Goal: Navigation & Orientation: Find specific page/section

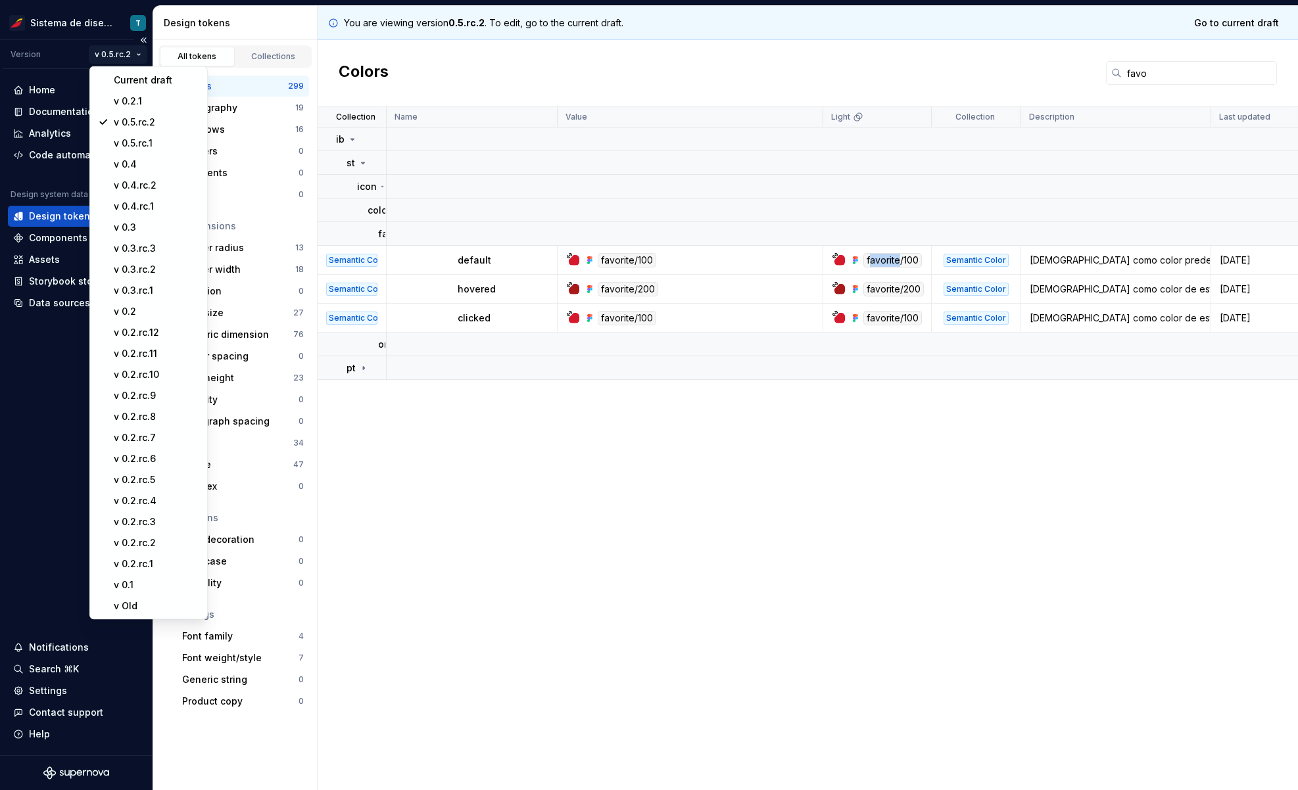
click at [121, 55] on html "Sistema de diseño Iberia T Version v 0.5.rc.2 Home Documentation Analytics Code…" at bounding box center [649, 395] width 1298 height 790
click at [132, 81] on div "Current draft" at bounding box center [156, 80] width 85 height 13
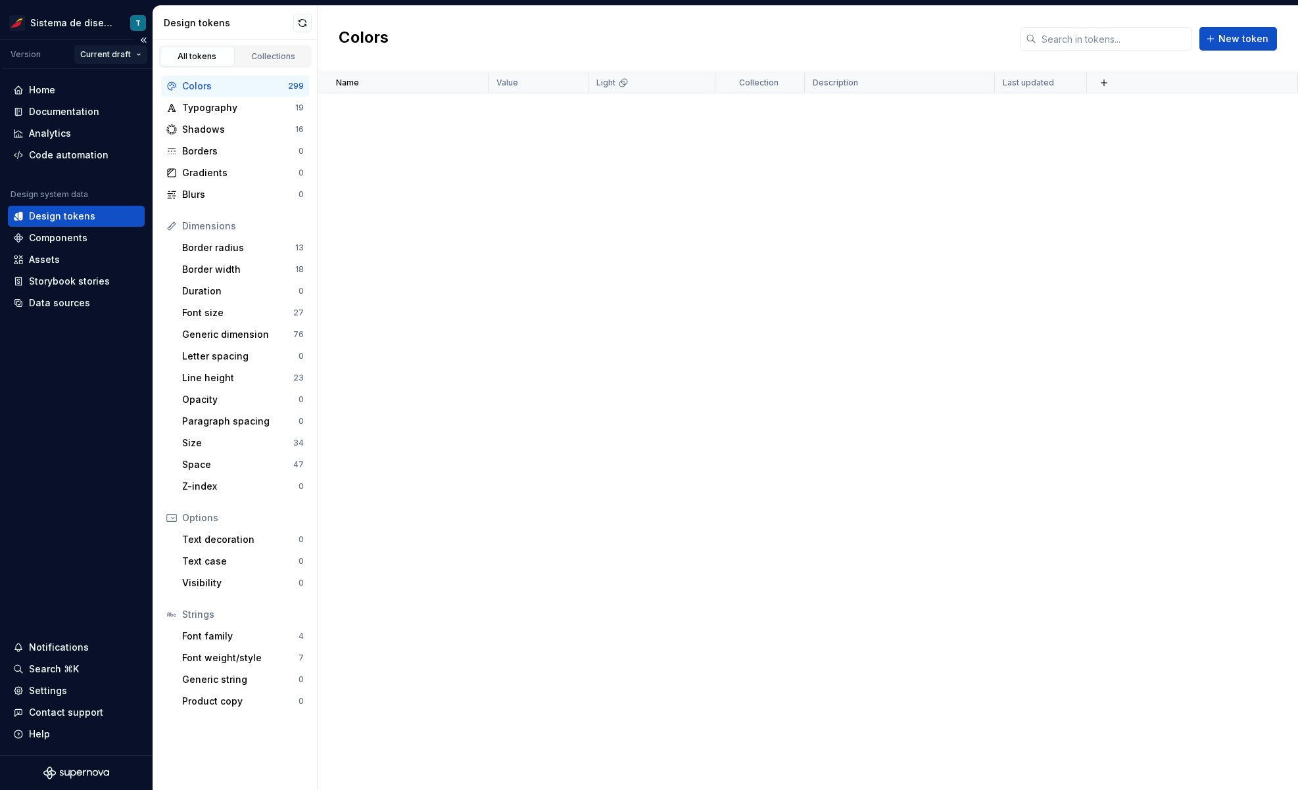
scroll to position [10438, 0]
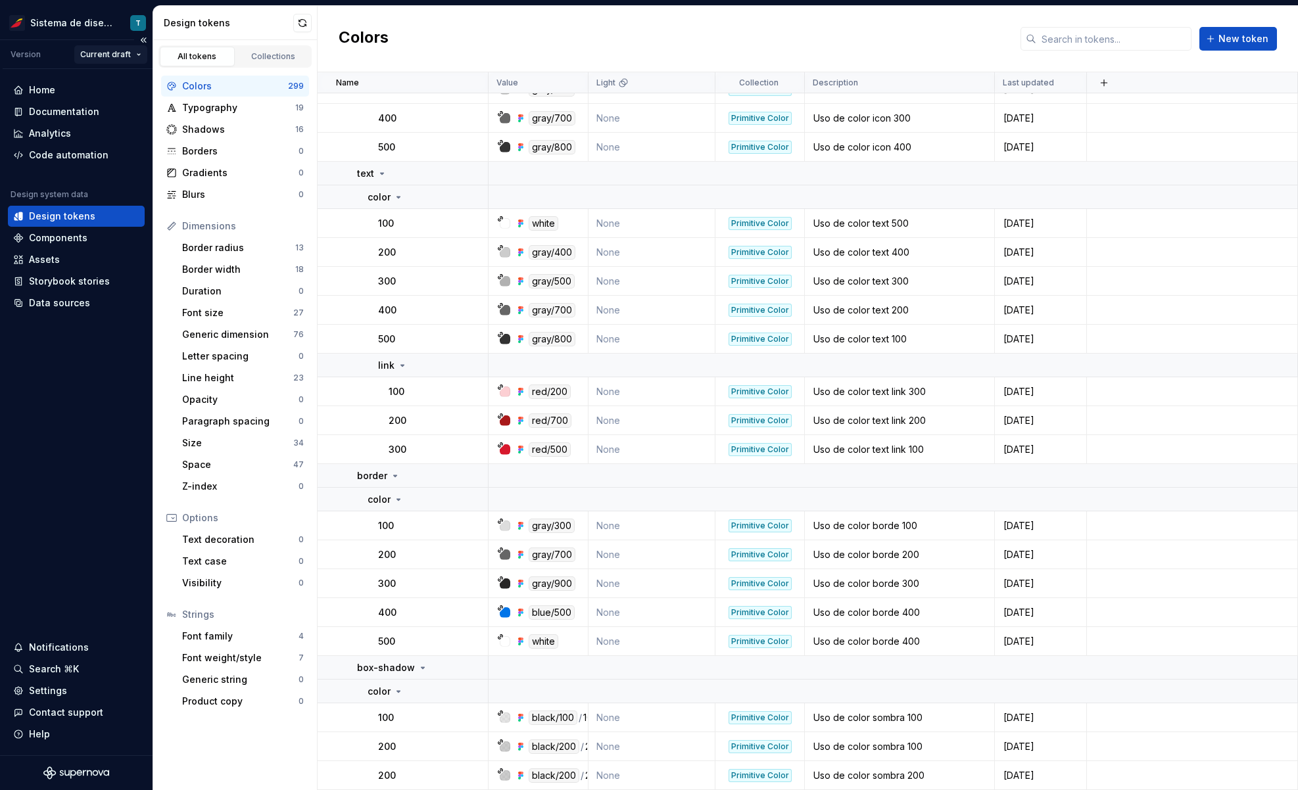
click at [133, 52] on html "Sistema de diseño Iberia T Version Current draft Home Documentation Analytics C…" at bounding box center [649, 395] width 1298 height 790
